Goal: Information Seeking & Learning: Check status

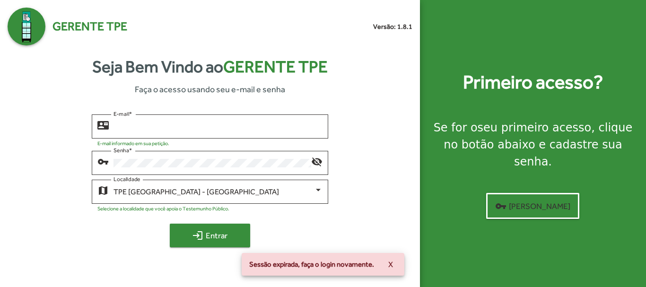
type input "**********"
click at [199, 239] on mat-icon "login" at bounding box center [197, 235] width 11 height 11
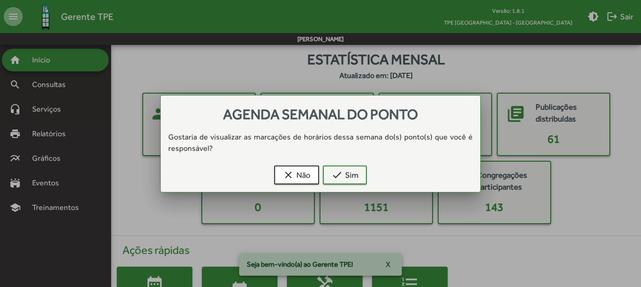
click at [47, 87] on div at bounding box center [320, 143] width 641 height 287
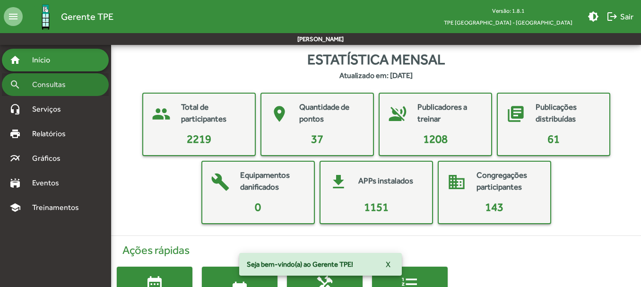
click at [47, 87] on span "Consultas" at bounding box center [52, 84] width 52 height 11
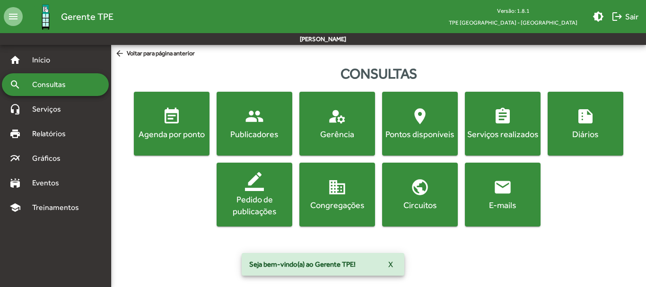
click at [159, 131] on div "Agenda por ponto" at bounding box center [172, 134] width 72 height 12
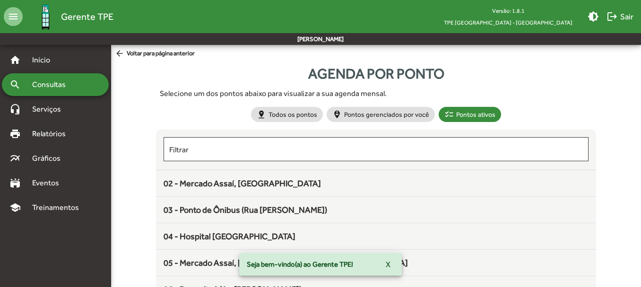
scroll to position [47, 0]
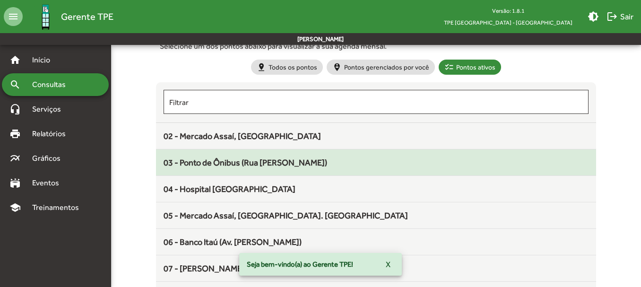
click at [229, 166] on span "03 - Ponto de Ônibus (Rua Harry)" at bounding box center [246, 162] width 164 height 10
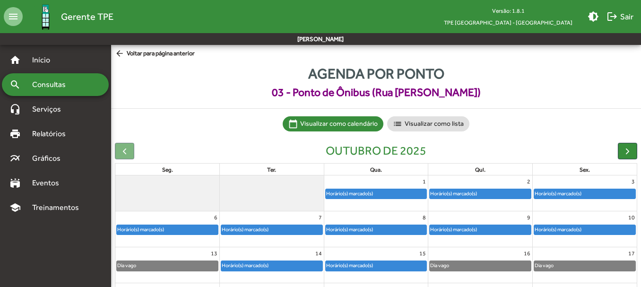
scroll to position [47, 0]
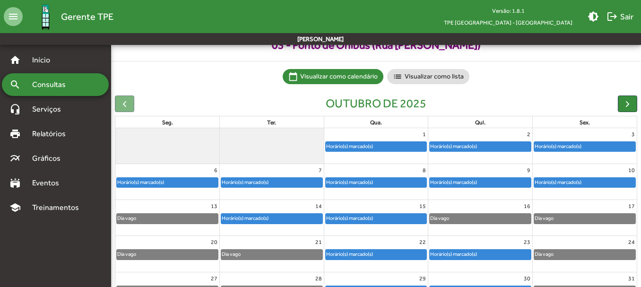
click at [174, 181] on div "Horário(s) marcado(s)" at bounding box center [167, 182] width 101 height 9
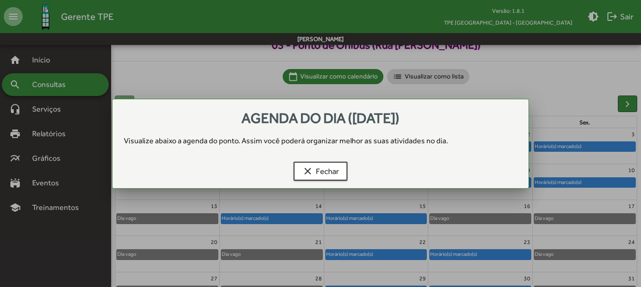
scroll to position [0, 0]
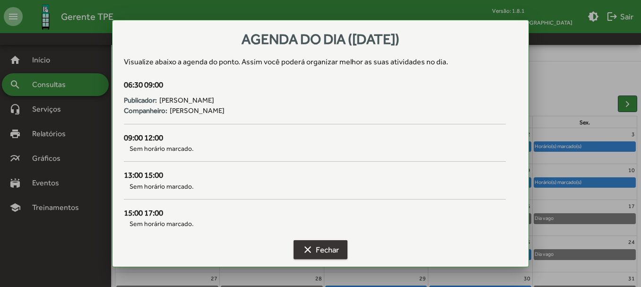
click at [333, 248] on span "clear Fechar" at bounding box center [320, 249] width 37 height 17
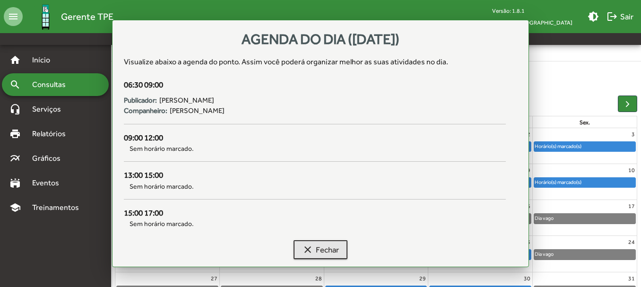
scroll to position [47, 0]
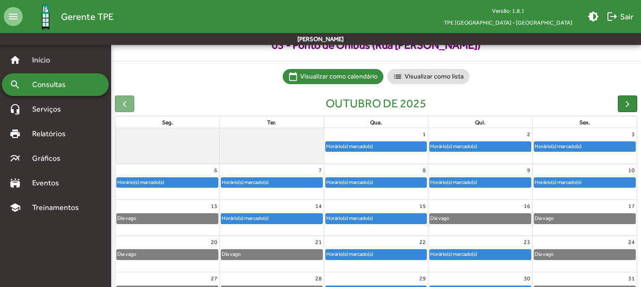
click at [258, 181] on div "Horário(s) marcado(s)" at bounding box center [245, 182] width 48 height 9
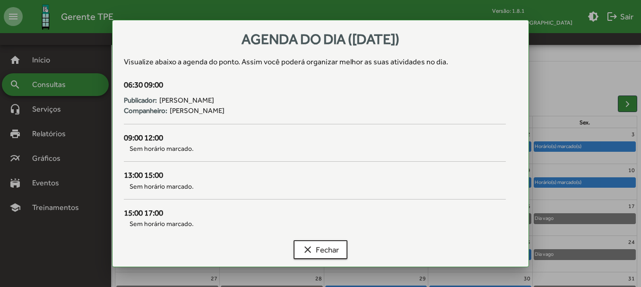
scroll to position [0, 0]
click at [314, 253] on span "clear Fechar" at bounding box center [320, 249] width 37 height 17
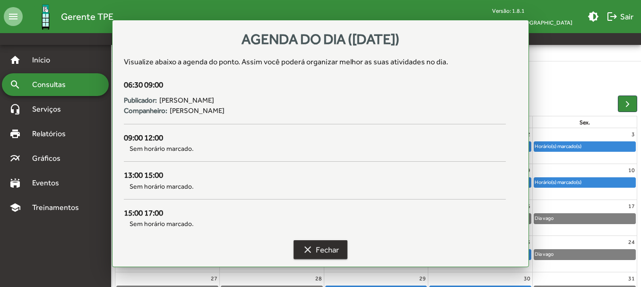
scroll to position [47, 0]
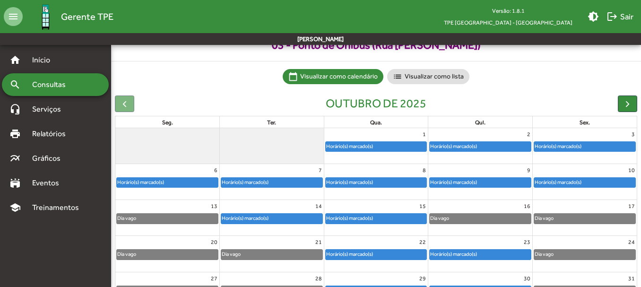
click at [344, 177] on div "Horário(s) marcado(s)" at bounding box center [376, 182] width 104 height 11
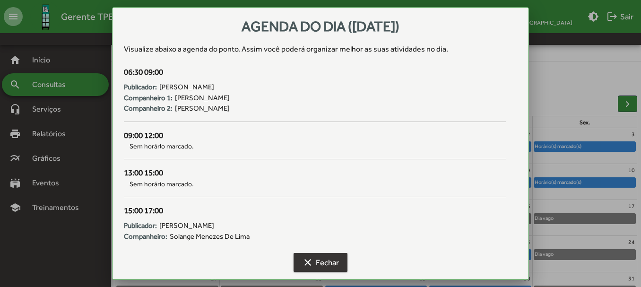
click at [323, 268] on span "clear Fechar" at bounding box center [320, 262] width 37 height 17
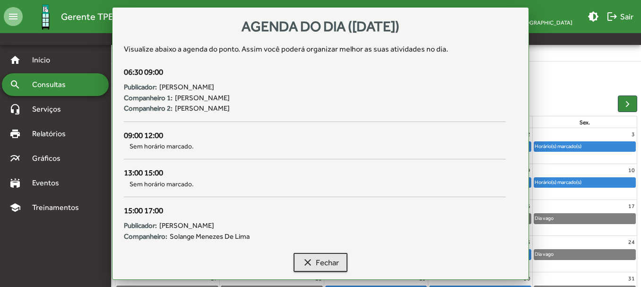
scroll to position [47, 0]
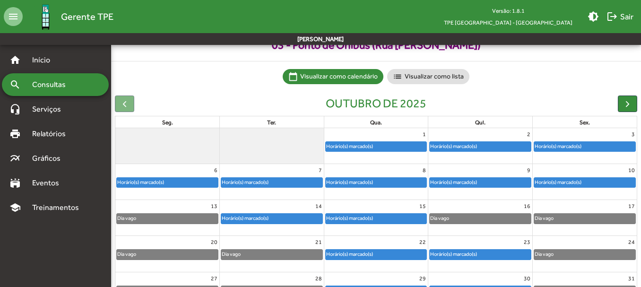
click at [473, 184] on div "Horário(s) marcado(s)" at bounding box center [454, 182] width 48 height 9
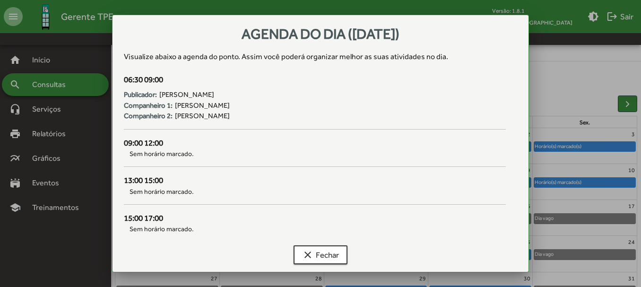
scroll to position [0, 0]
click at [342, 255] on button "clear Fechar" at bounding box center [321, 254] width 54 height 19
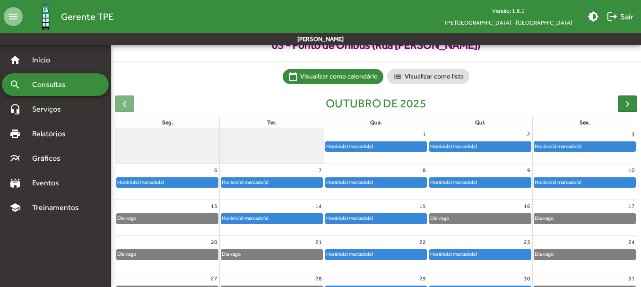
click at [70, 91] on div "search Consultas" at bounding box center [55, 84] width 107 height 23
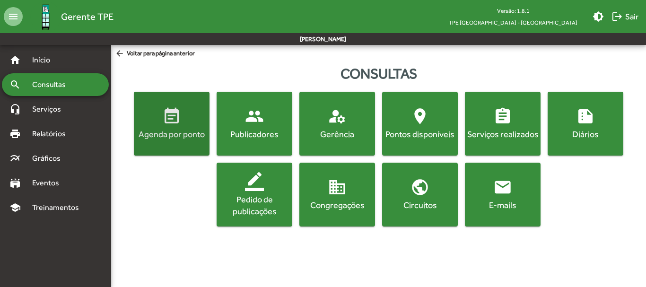
click at [171, 124] on mat-icon "event_note" at bounding box center [171, 116] width 19 height 19
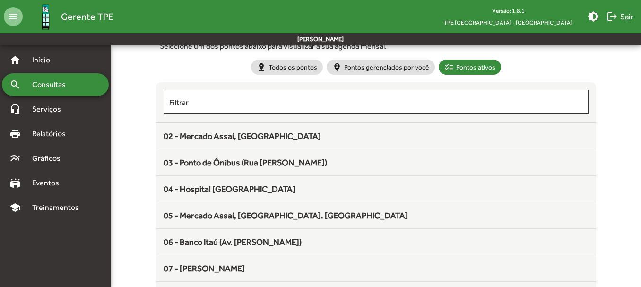
scroll to position [95, 0]
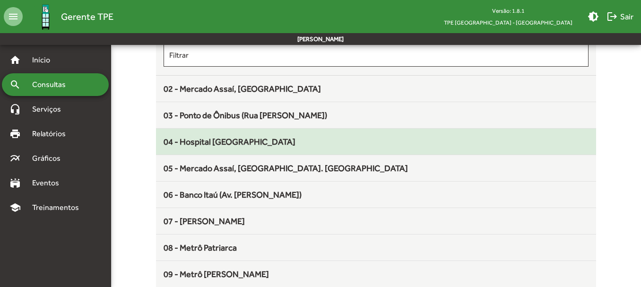
click at [234, 147] on div "04 - Hospital [GEOGRAPHIC_DATA]" at bounding box center [376, 141] width 425 height 13
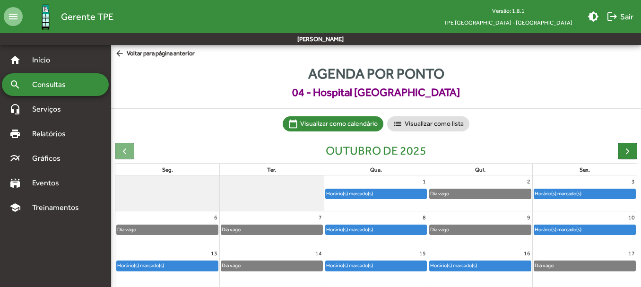
scroll to position [47, 0]
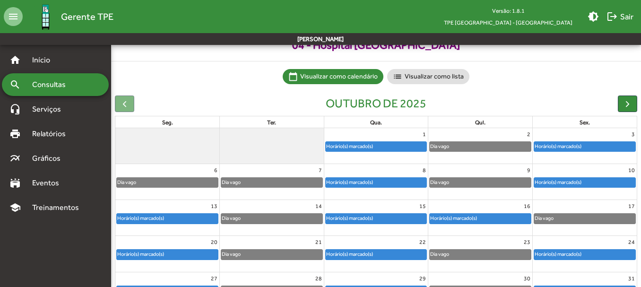
click at [358, 183] on div "Horário(s) marcado(s)" at bounding box center [350, 182] width 48 height 9
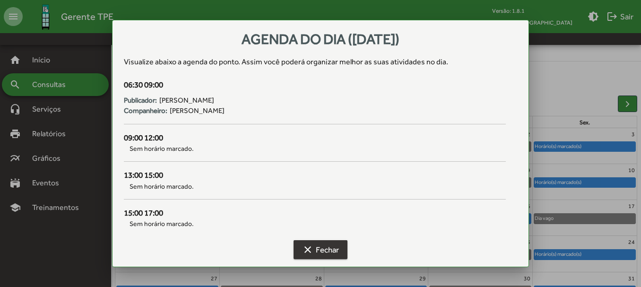
click at [324, 246] on span "clear Fechar" at bounding box center [320, 249] width 37 height 17
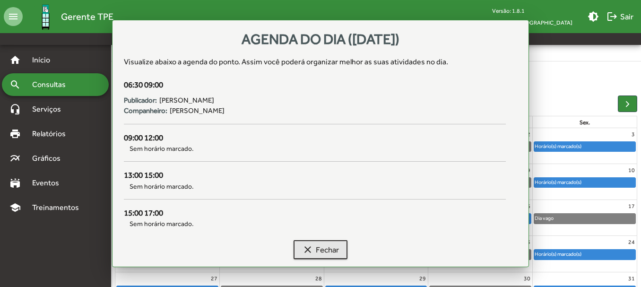
scroll to position [47, 0]
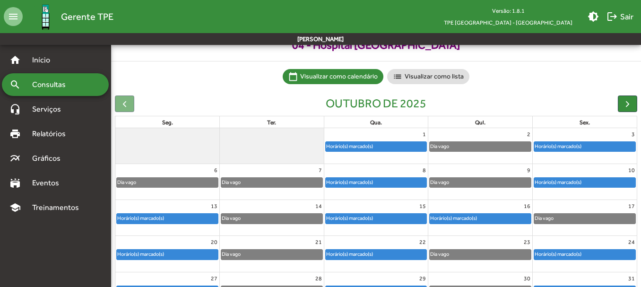
click at [561, 183] on div "Horário(s) marcado(s)" at bounding box center [558, 182] width 48 height 9
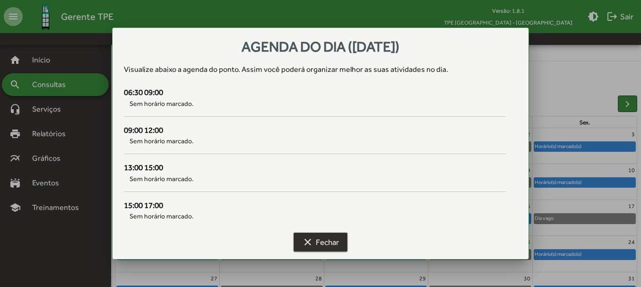
click at [330, 244] on span "clear Fechar" at bounding box center [320, 242] width 37 height 17
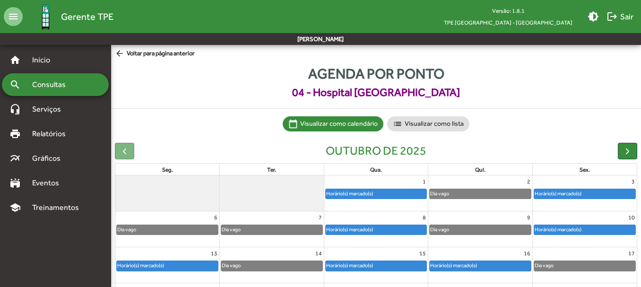
scroll to position [47, 0]
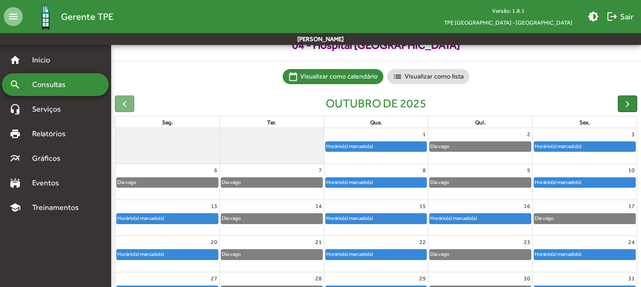
click at [575, 181] on div "Horário(s) marcado(s)" at bounding box center [558, 182] width 48 height 9
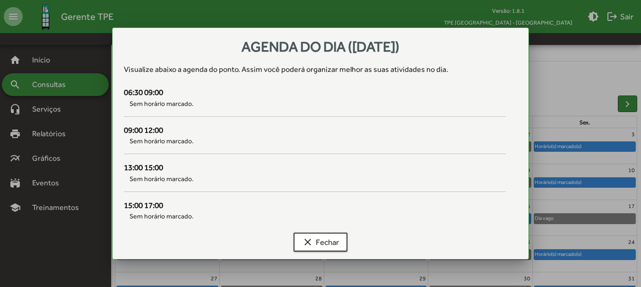
scroll to position [0, 0]
click at [335, 240] on span "clear Fechar" at bounding box center [320, 242] width 37 height 17
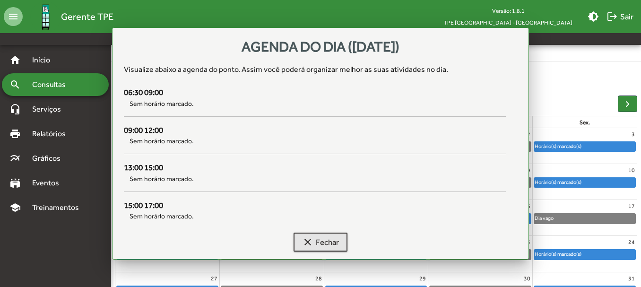
scroll to position [47, 0]
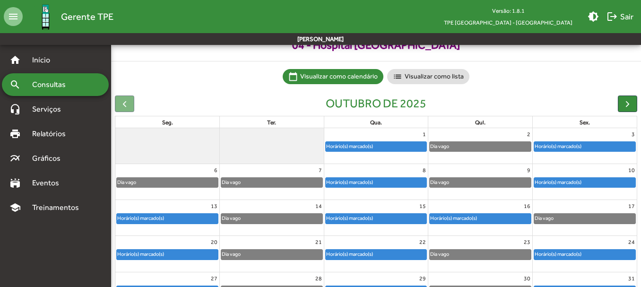
click at [198, 180] on div "Dia vago" at bounding box center [167, 182] width 101 height 9
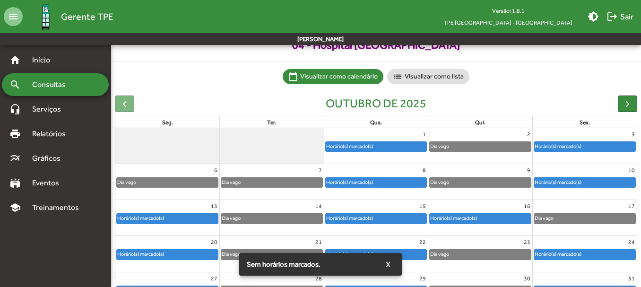
click at [192, 218] on div "Horário(s) marcado(s)" at bounding box center [167, 218] width 101 height 9
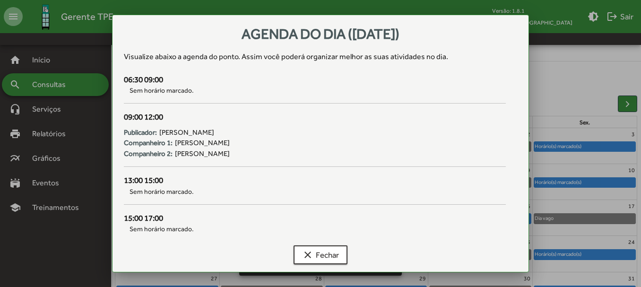
scroll to position [0, 0]
click at [296, 250] on button "clear Fechar" at bounding box center [321, 254] width 54 height 19
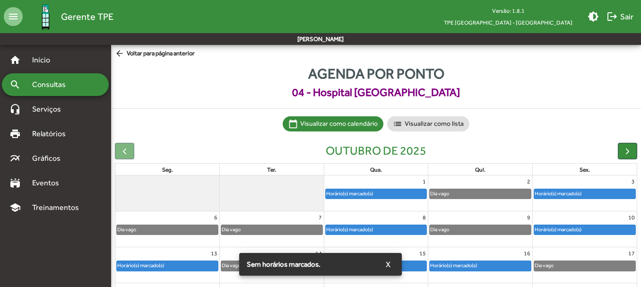
scroll to position [47, 0]
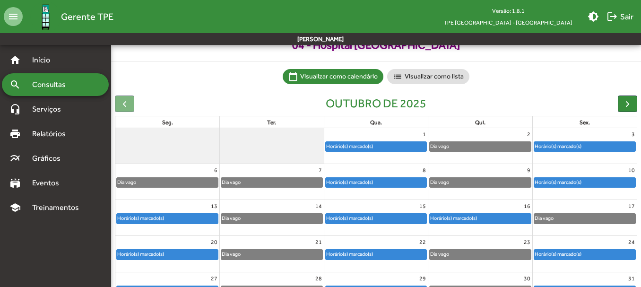
click at [357, 220] on div "Horário(s) marcado(s)" at bounding box center [350, 218] width 48 height 9
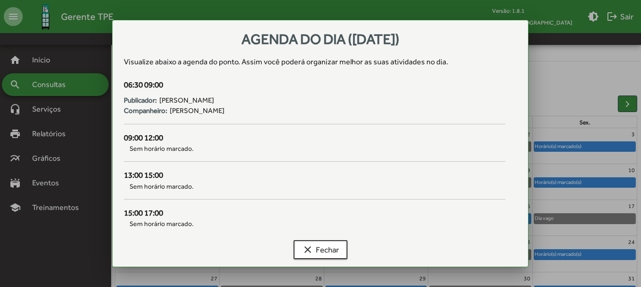
scroll to position [0, 0]
click at [335, 257] on span "clear Fechar" at bounding box center [320, 249] width 37 height 17
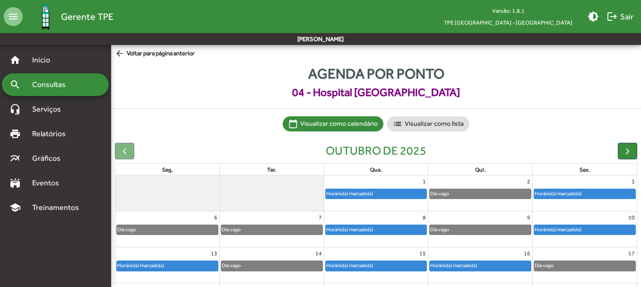
scroll to position [47, 0]
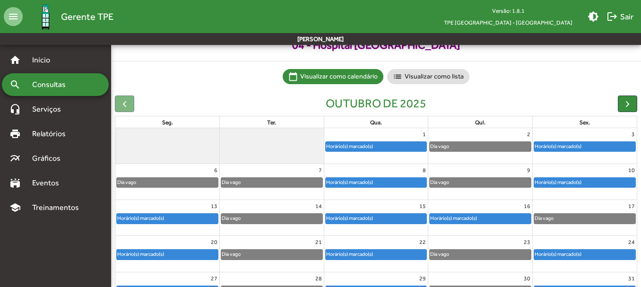
click at [616, 181] on div "Horário(s) marcado(s)" at bounding box center [584, 182] width 101 height 9
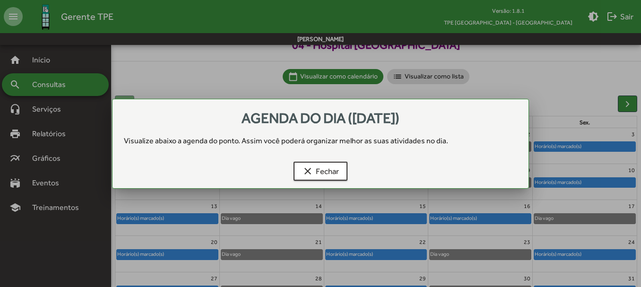
scroll to position [0, 0]
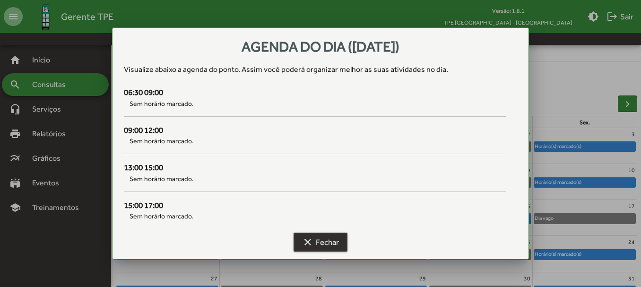
click at [333, 243] on span "clear Fechar" at bounding box center [320, 242] width 37 height 17
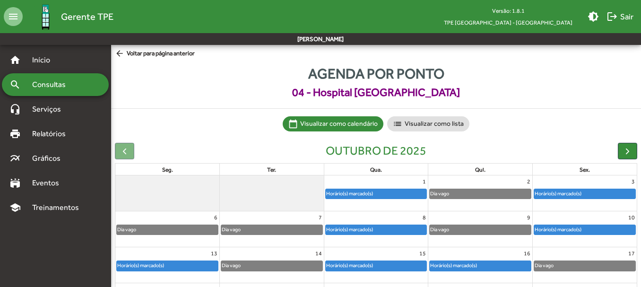
scroll to position [47, 0]
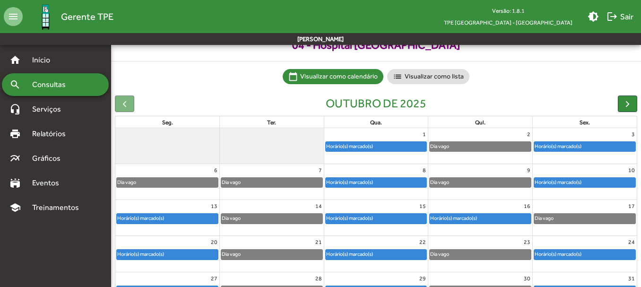
click at [604, 184] on div "Horário(s) marcado(s)" at bounding box center [584, 182] width 101 height 9
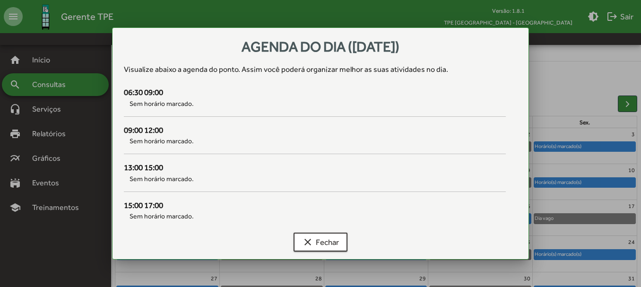
scroll to position [0, 0]
click at [321, 245] on span "clear Fechar" at bounding box center [320, 242] width 37 height 17
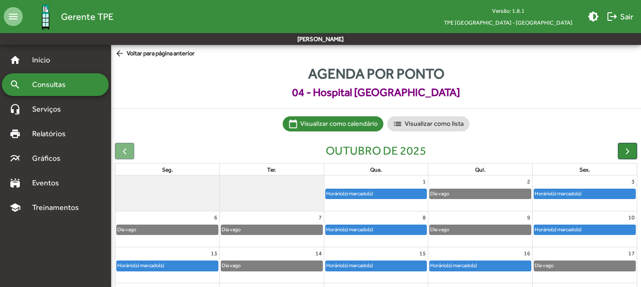
scroll to position [47, 0]
